Goal: Information Seeking & Learning: Compare options

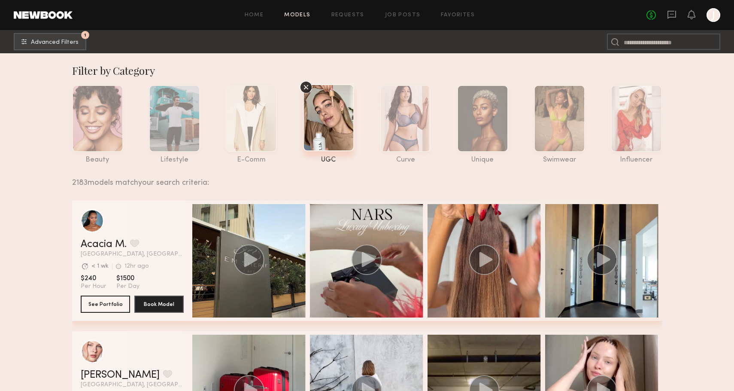
click at [336, 130] on div at bounding box center [328, 117] width 51 height 67
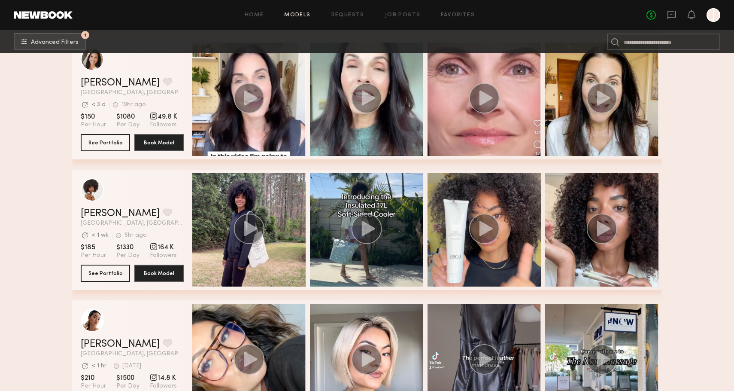
scroll to position [7861, 0]
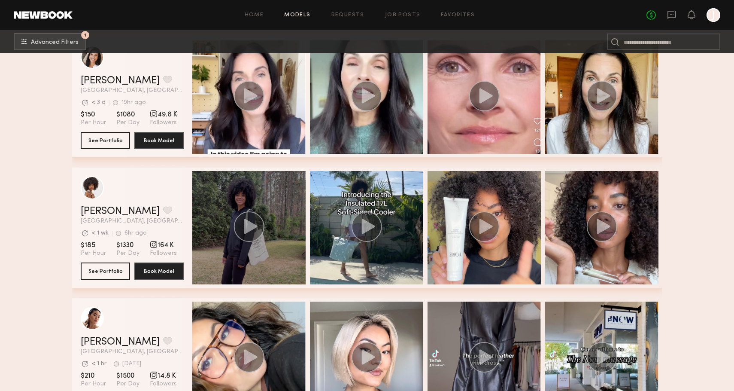
click at [254, 230] on circle "grid" at bounding box center [248, 226] width 30 height 30
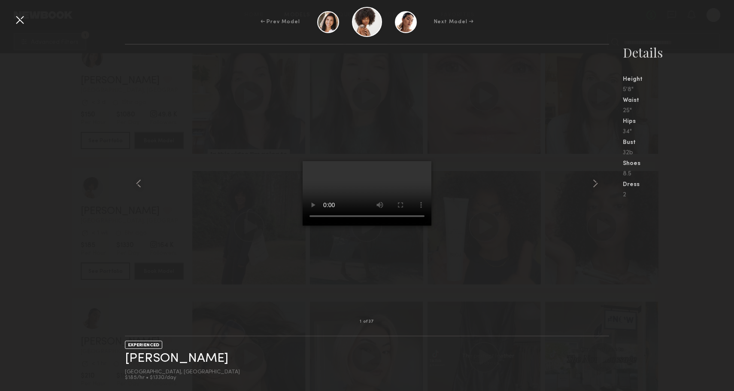
click at [22, 200] on div "1 of 37 EXPERIENCED Destiny J. Atlanta, GA $185/hr • $1330/day Details Height 5…" at bounding box center [367, 217] width 734 height 347
click at [24, 21] on div at bounding box center [20, 20] width 14 height 14
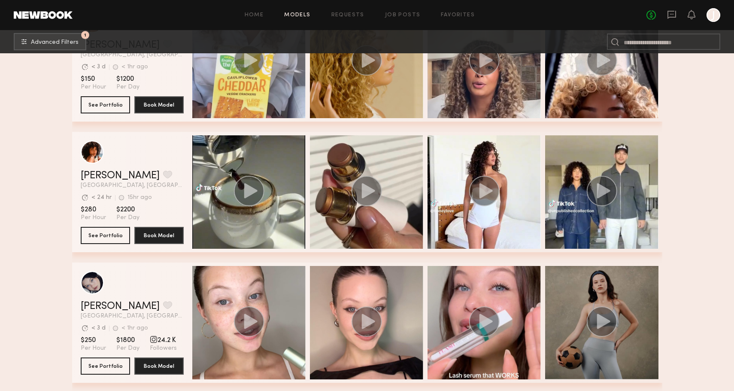
scroll to position [9722, 0]
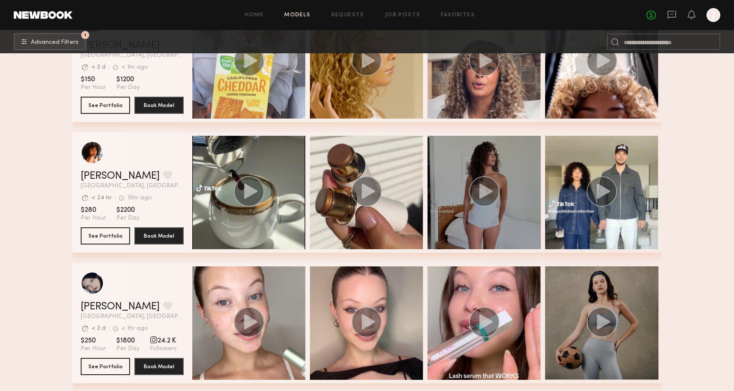
click at [486, 199] on circle "grid" at bounding box center [484, 191] width 30 height 30
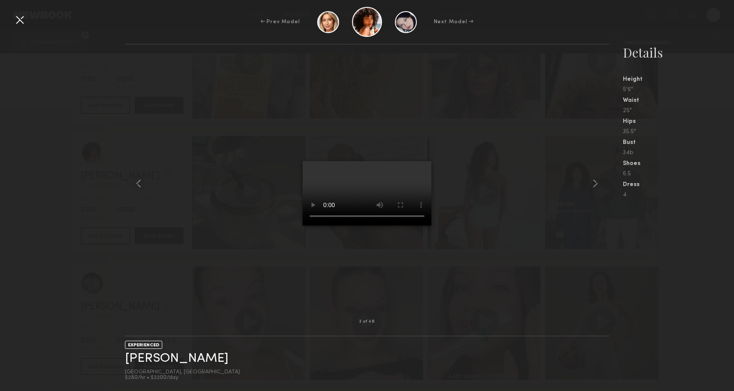
click at [88, 218] on div "3 of 46 EXPERIENCED Emely M. Los Angeles, CA $280/hr • $2200/day Details Height…" at bounding box center [367, 217] width 734 height 347
click at [24, 14] on div at bounding box center [20, 20] width 14 height 14
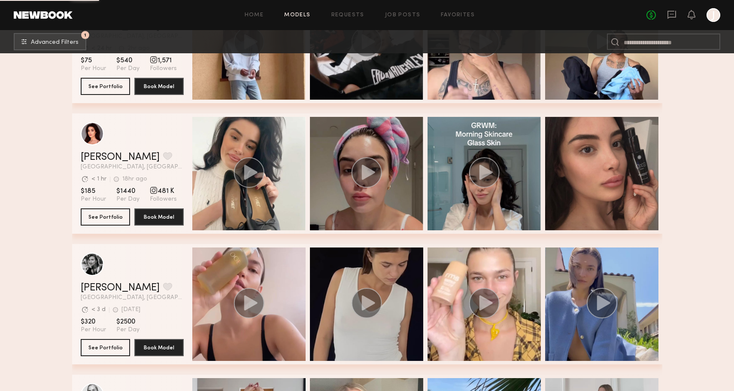
scroll to position [10398, 0]
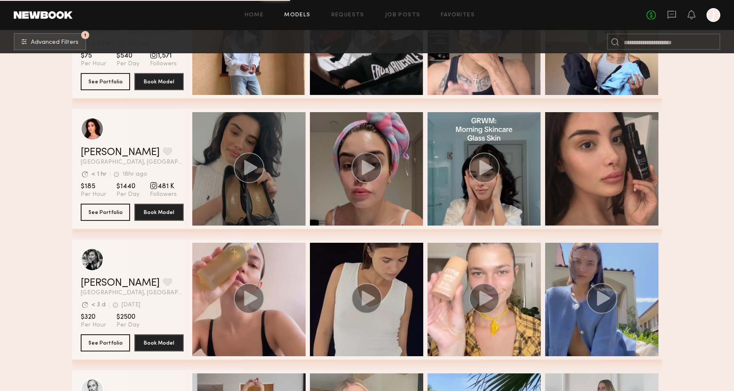
click at [251, 169] on icon "grid" at bounding box center [250, 167] width 13 height 15
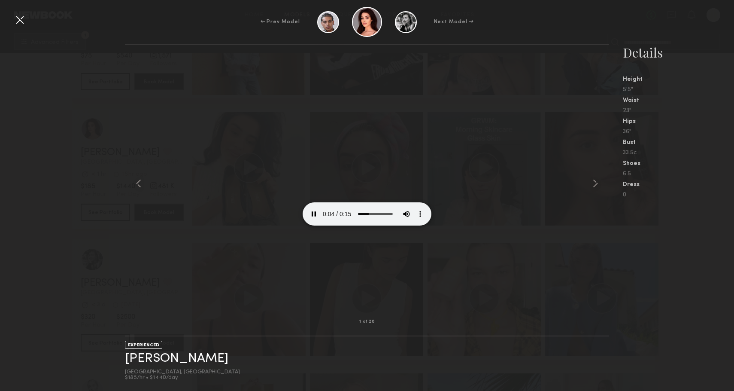
click at [24, 21] on div at bounding box center [20, 20] width 14 height 14
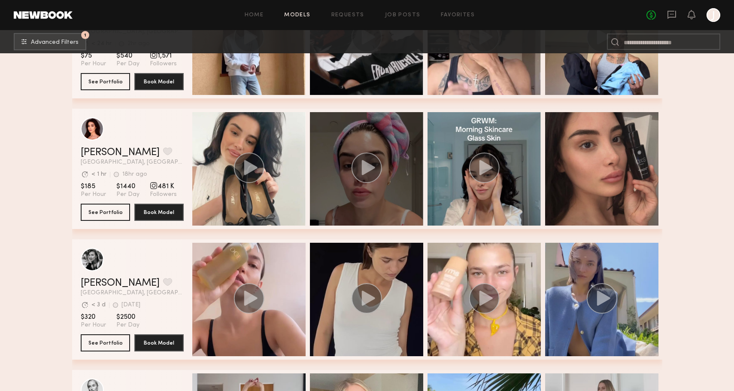
click at [391, 154] on div "grid" at bounding box center [366, 168] width 113 height 113
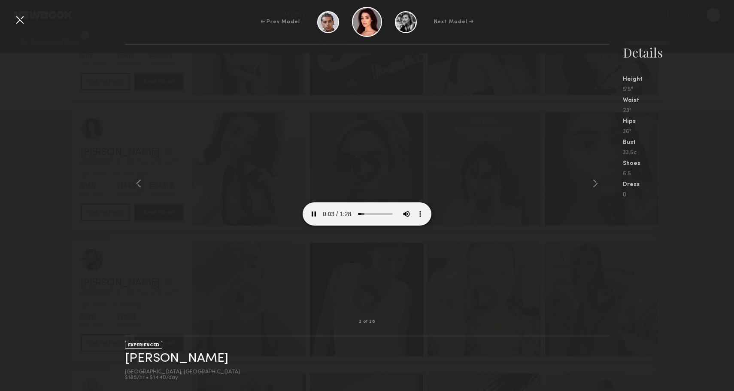
click at [17, 18] on div at bounding box center [20, 20] width 14 height 14
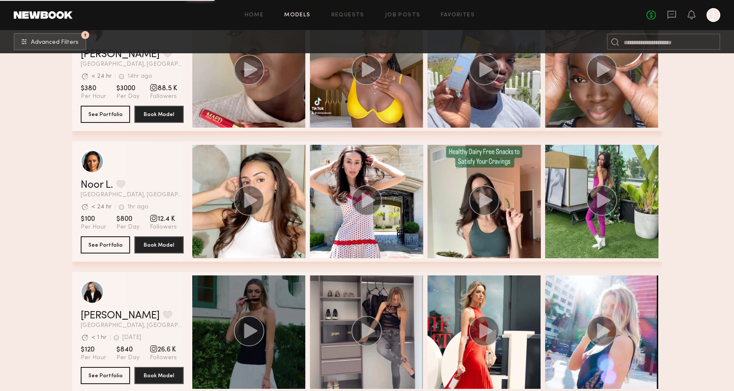
scroll to position [12193, 0]
